Goal: Task Accomplishment & Management: Complete application form

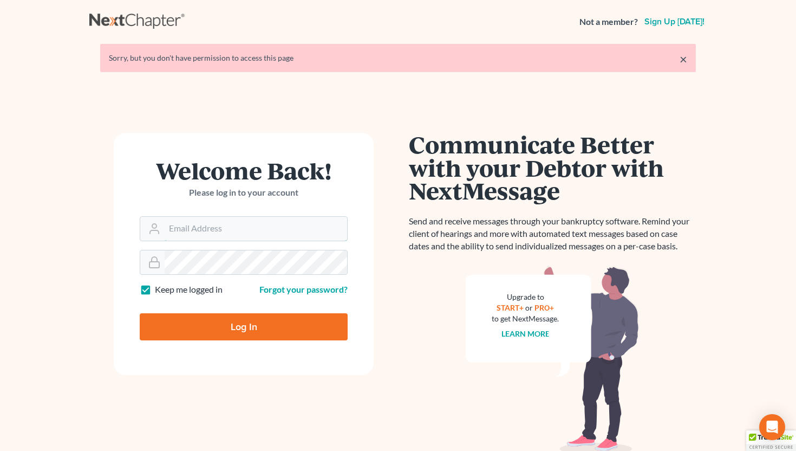
type input "[EMAIL_ADDRESS][DOMAIN_NAME]"
click at [276, 324] on input "Log In" at bounding box center [244, 326] width 208 height 27
type input "Thinking..."
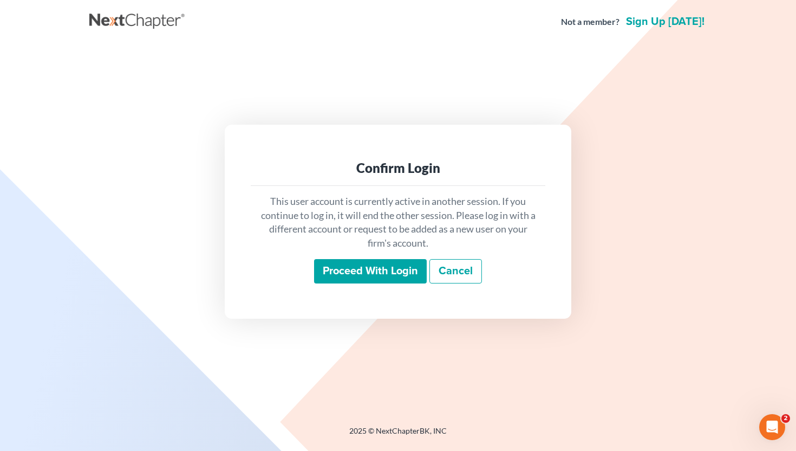
click at [354, 268] on input "Proceed with login" at bounding box center [370, 271] width 113 height 25
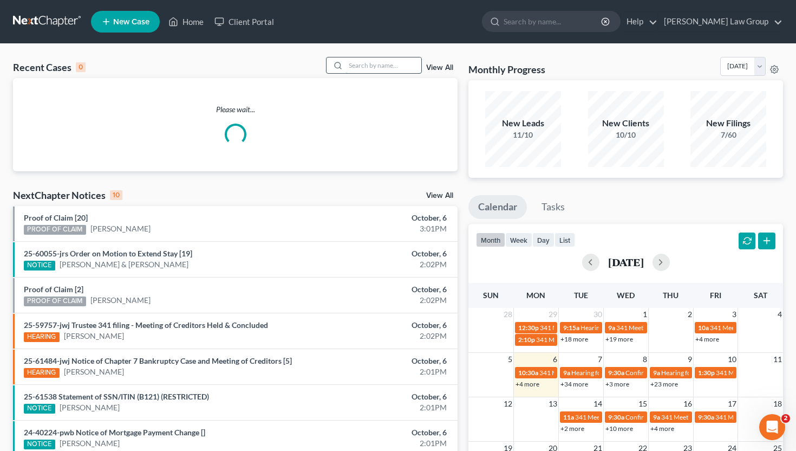
click at [370, 72] on input "search" at bounding box center [384, 65] width 76 height 16
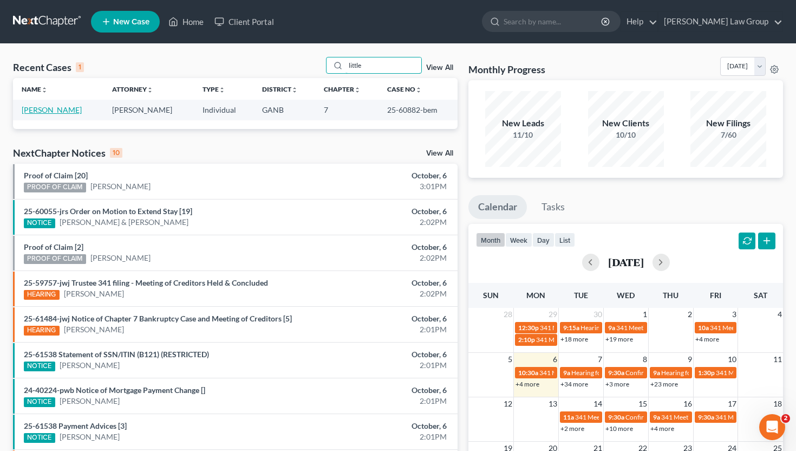
type input "little"
click at [54, 113] on link "[PERSON_NAME]" at bounding box center [52, 109] width 60 height 9
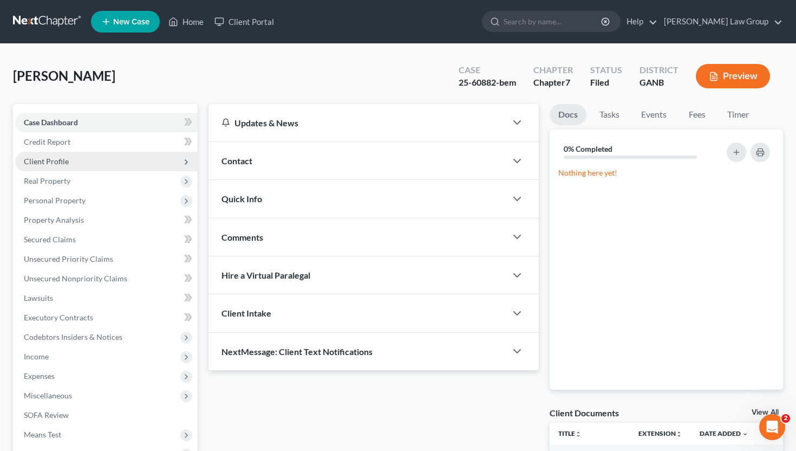
click at [56, 165] on span "Client Profile" at bounding box center [46, 161] width 45 height 9
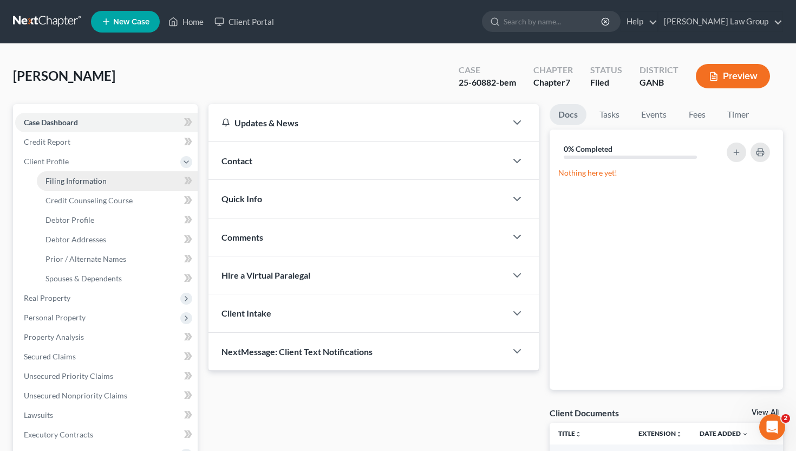
click at [56, 178] on span "Filing Information" at bounding box center [76, 180] width 61 height 9
select select "1"
select select "0"
select select "10"
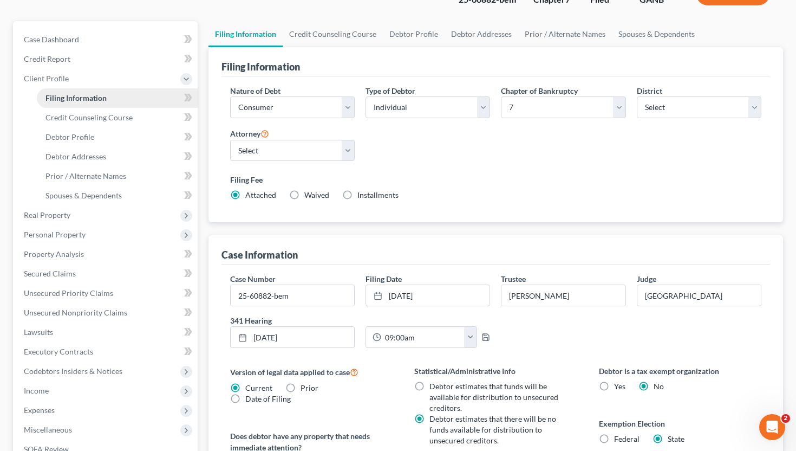
scroll to position [84, 0]
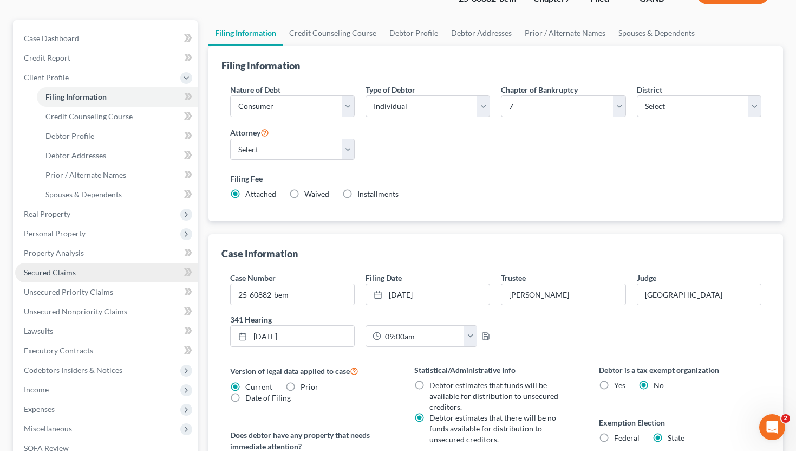
click at [61, 275] on span "Secured Claims" at bounding box center [50, 272] width 52 height 9
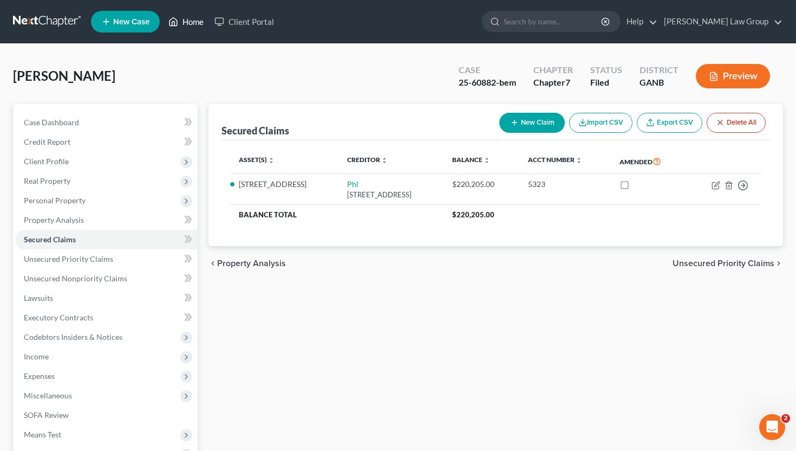
click at [190, 21] on link "Home" at bounding box center [186, 22] width 46 height 20
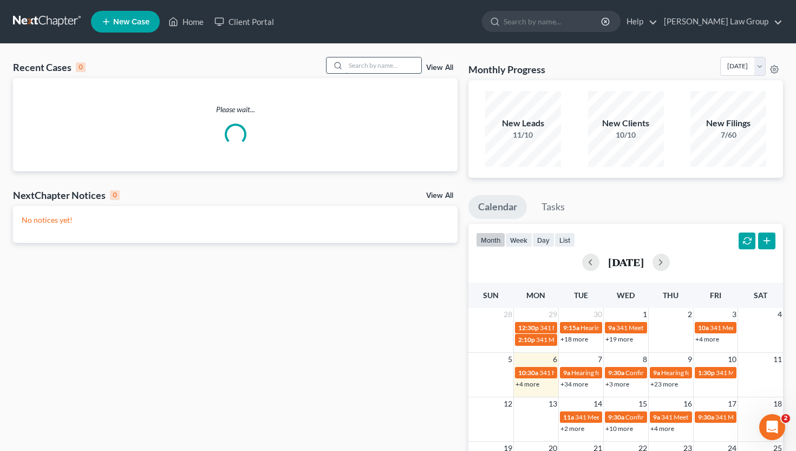
click at [401, 68] on input "search" at bounding box center [384, 65] width 76 height 16
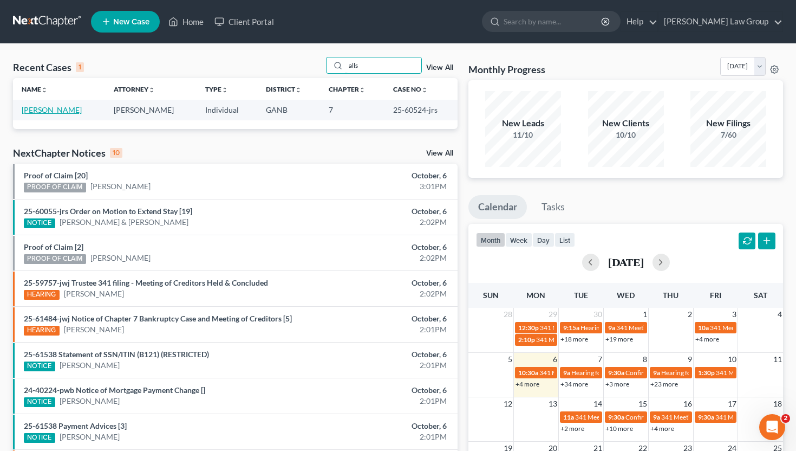
type input "alls"
click at [46, 106] on link "[PERSON_NAME]" at bounding box center [52, 109] width 60 height 9
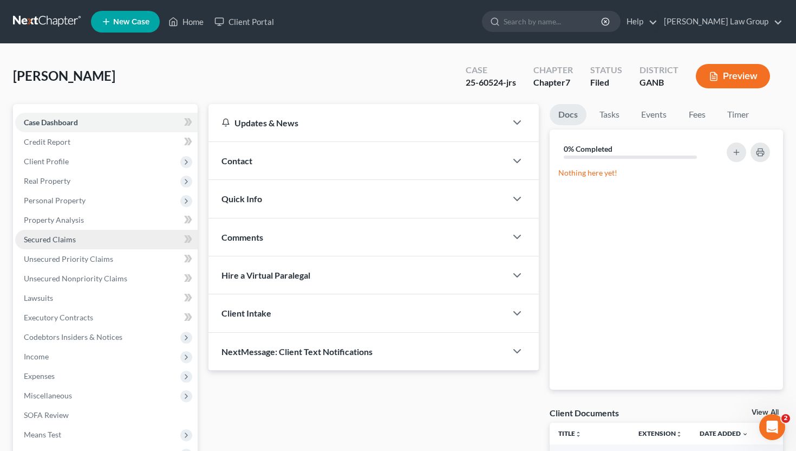
click at [66, 235] on span "Secured Claims" at bounding box center [50, 239] width 52 height 9
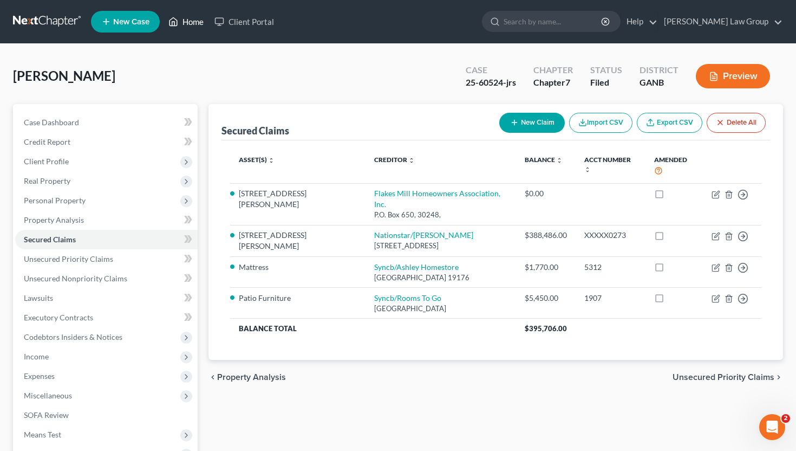
click at [204, 22] on link "Home" at bounding box center [186, 22] width 46 height 20
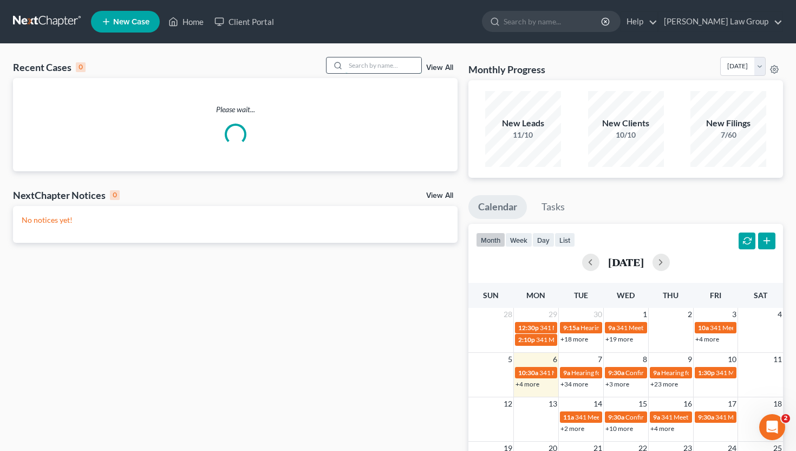
click at [393, 63] on input "search" at bounding box center [384, 65] width 76 height 16
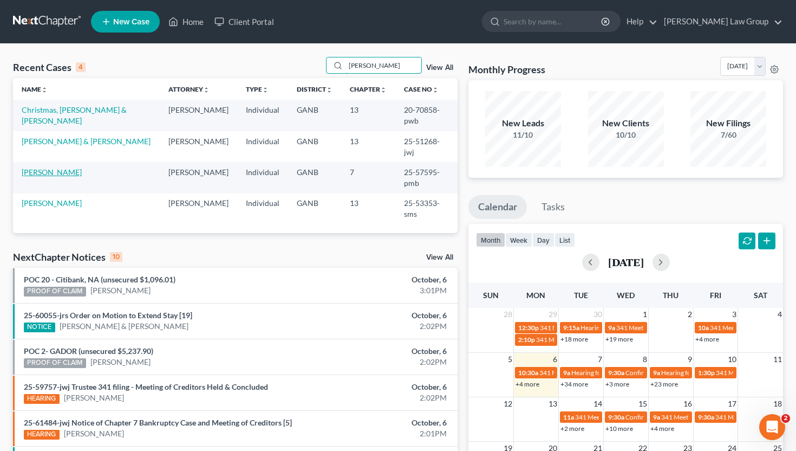
type input "walters"
click at [64, 167] on link "[PERSON_NAME]" at bounding box center [52, 171] width 60 height 9
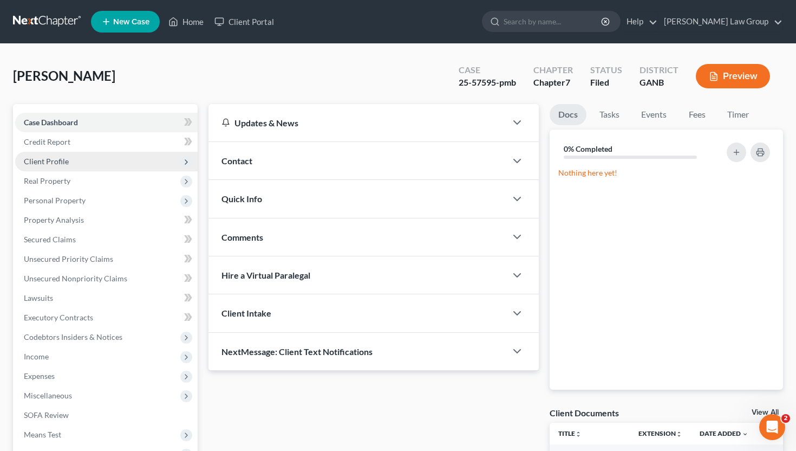
click at [71, 158] on span "Client Profile" at bounding box center [106, 162] width 183 height 20
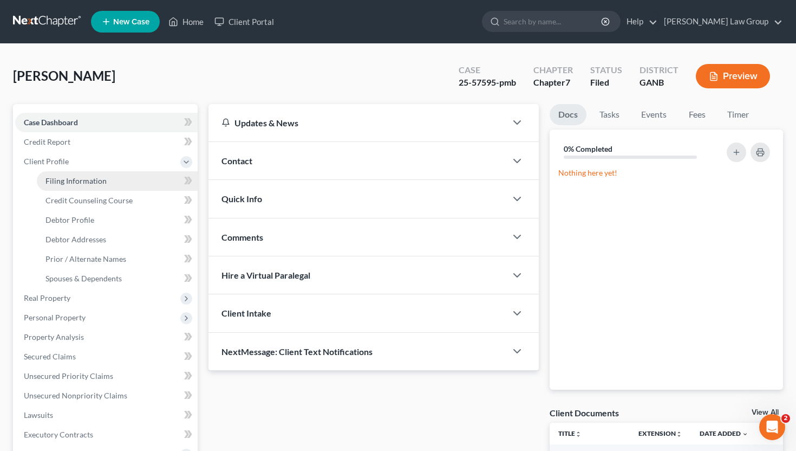
click at [71, 182] on span "Filing Information" at bounding box center [76, 180] width 61 height 9
select select "1"
select select "0"
select select "19"
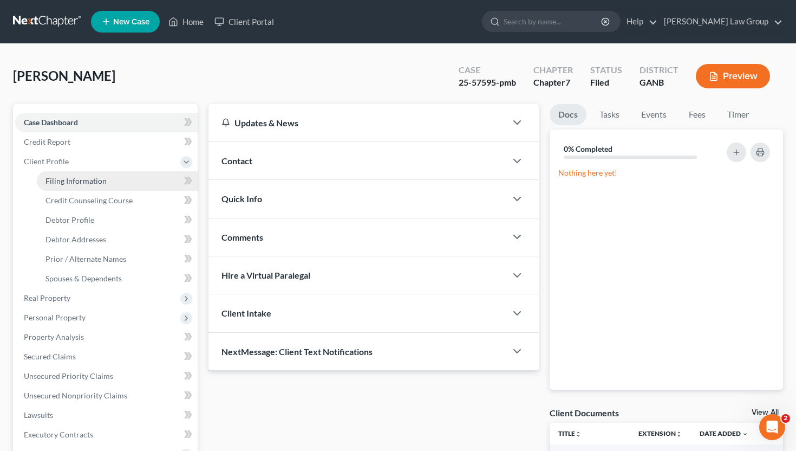
select select "0"
select select "10"
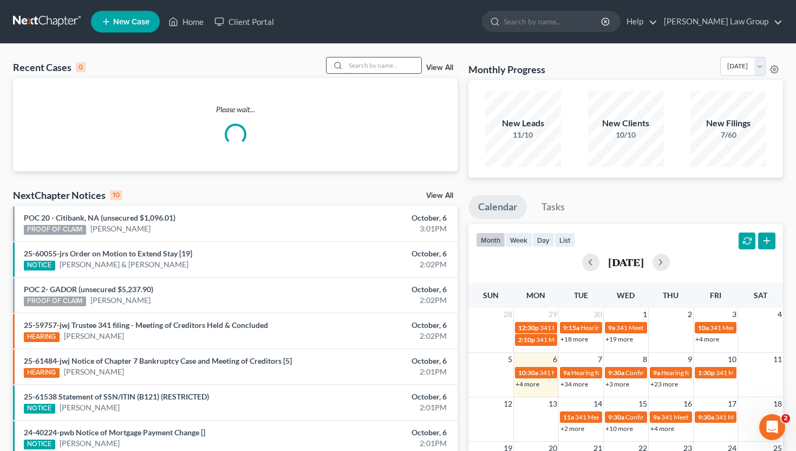
click at [368, 66] on input "search" at bounding box center [384, 65] width 76 height 16
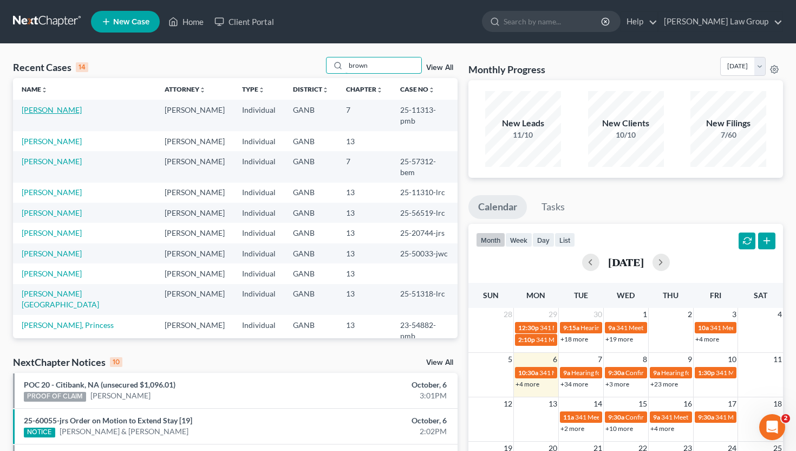
type input "brown"
click at [48, 113] on link "[PERSON_NAME]" at bounding box center [52, 109] width 60 height 9
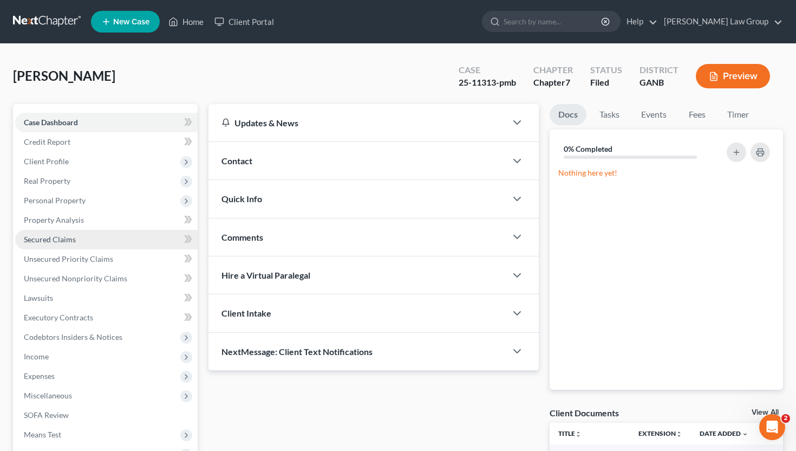
click at [107, 240] on link "Secured Claims" at bounding box center [106, 240] width 183 height 20
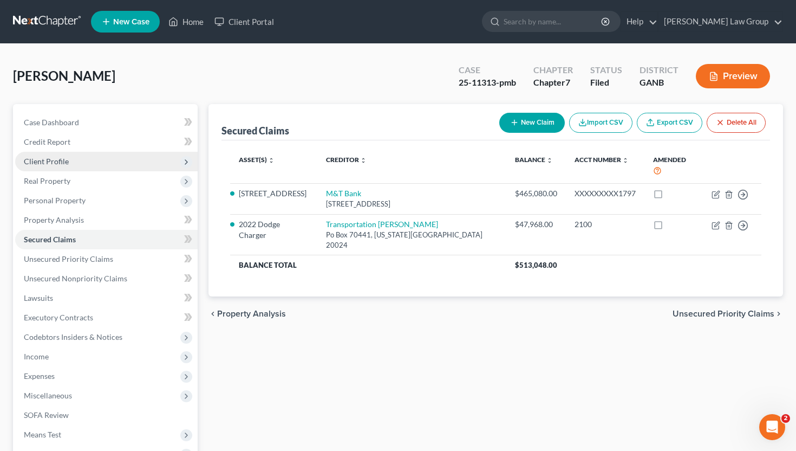
click at [95, 162] on span "Client Profile" at bounding box center [106, 162] width 183 height 20
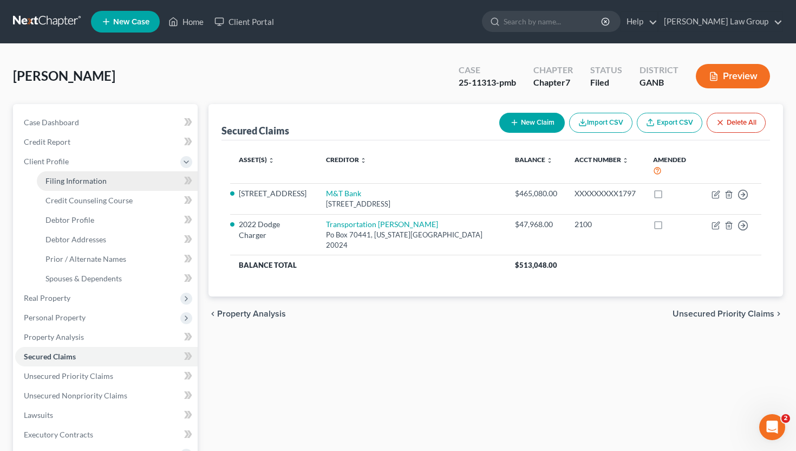
click at [95, 178] on span "Filing Information" at bounding box center [76, 180] width 61 height 9
select select "1"
select select "0"
select select "19"
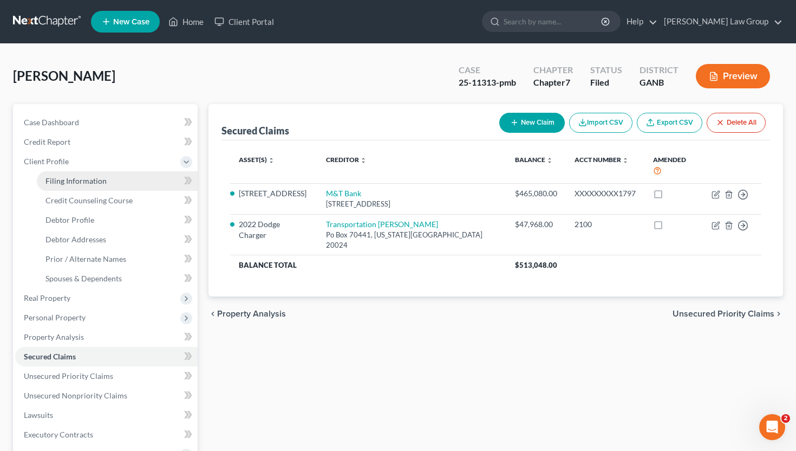
select select "0"
select select "10"
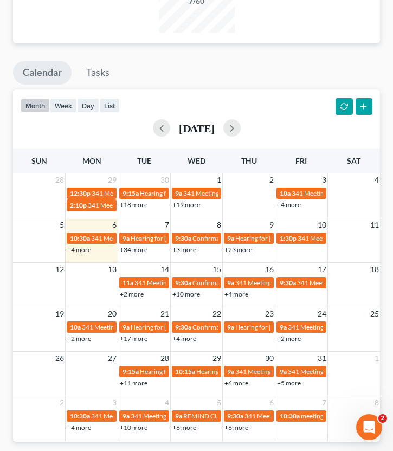
scroll to position [1080, 0]
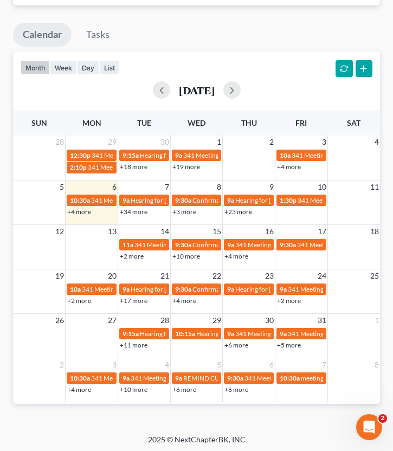
click at [139, 342] on link "+11 more" at bounding box center [134, 345] width 28 height 8
